Goal: Communication & Community: Participate in discussion

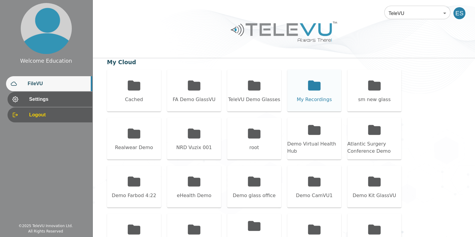
click at [312, 88] on icon at bounding box center [314, 86] width 13 height 10
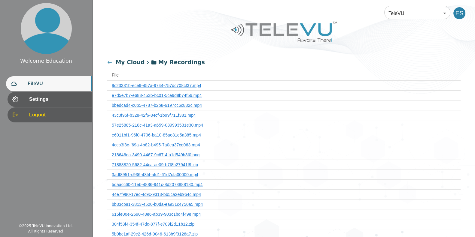
click at [193, 98] on th "e7d5e7b7-e683-453b-bc01-5ce9d8b74f56.mp4" at bounding box center [284, 95] width 354 height 10
click at [182, 93] on link "e7d5e7b7-e683-453b-bc01-5ce9d8b74f56.mp4" at bounding box center [157, 95] width 90 height 5
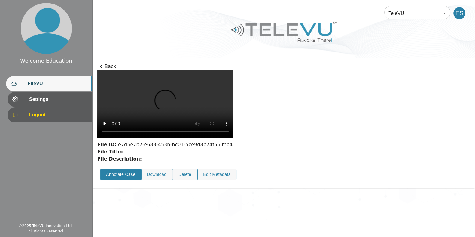
click at [121, 184] on div "Annotate Case" at bounding box center [117, 175] width 41 height 18
click at [120, 181] on button "Annotate Case" at bounding box center [120, 175] width 41 height 12
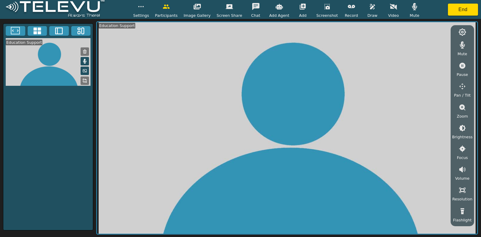
click at [388, 14] on span "Video" at bounding box center [393, 16] width 11 height 6
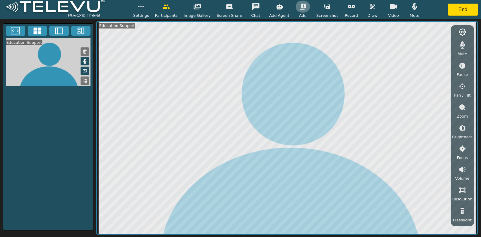
click at [300, 11] on button "button" at bounding box center [302, 7] width 15 height 12
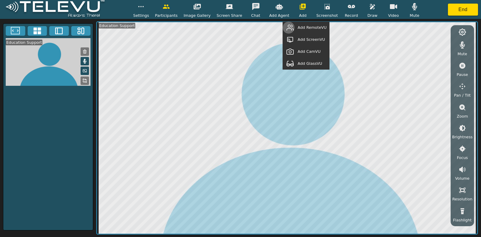
click at [298, 26] on button "button" at bounding box center [290, 28] width 15 height 12
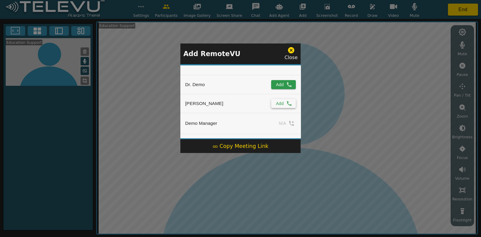
click at [286, 103] on icon "simple table" at bounding box center [289, 104] width 6 height 6
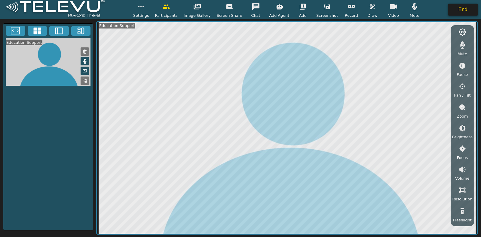
click at [463, 14] on button "End" at bounding box center [463, 10] width 30 height 12
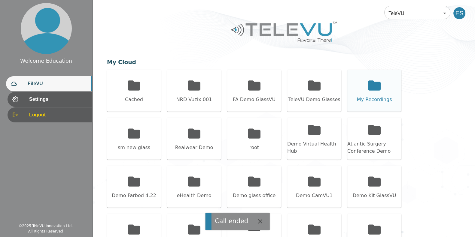
click at [377, 84] on icon at bounding box center [374, 86] width 13 height 10
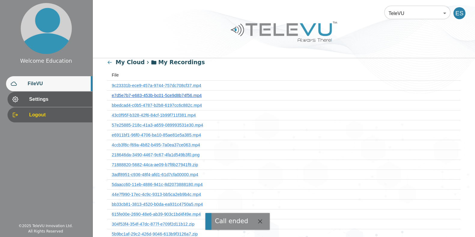
click at [194, 93] on link "e7d5e7b7-e683-453b-bc01-5ce9d8b74f56.mp4" at bounding box center [157, 95] width 90 height 5
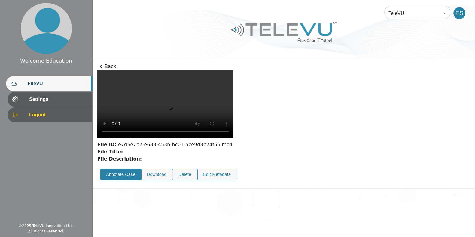
click at [125, 181] on button "Annotate Case" at bounding box center [120, 175] width 41 height 12
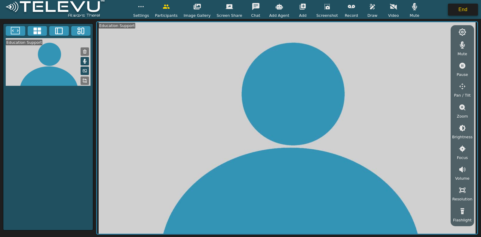
click at [461, 13] on button "End" at bounding box center [463, 10] width 30 height 12
